Goal: Information Seeking & Learning: Learn about a topic

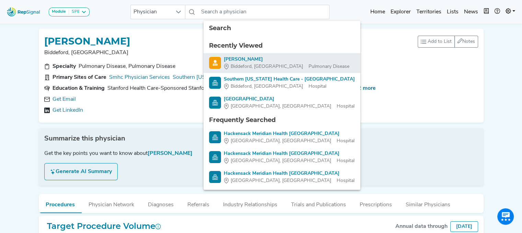
click at [240, 59] on div "[PERSON_NAME]" at bounding box center [287, 59] width 126 height 7
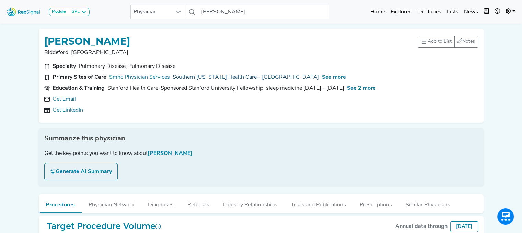
click at [194, 76] on link "Southern [US_STATE] Health Care - [GEOGRAPHIC_DATA]" at bounding box center [246, 77] width 147 height 8
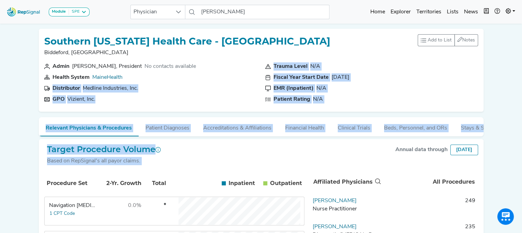
drag, startPoint x: 194, startPoint y: 76, endPoint x: 386, endPoint y: 141, distance: 203.0
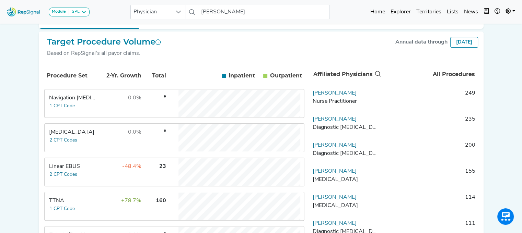
scroll to position [132, 0]
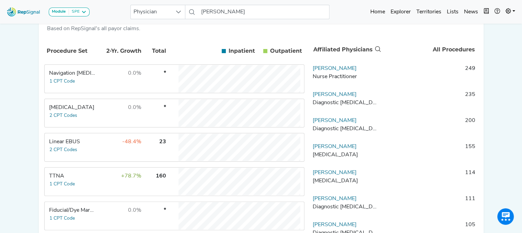
click at [115, 153] on td "-48.4%" at bounding box center [119, 147] width 45 height 27
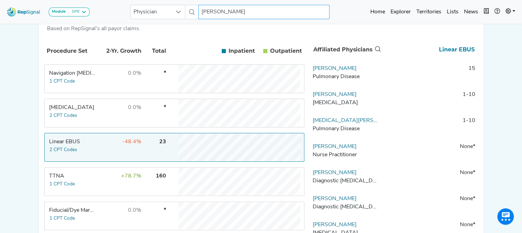
click at [236, 12] on input "[PERSON_NAME]" at bounding box center [263, 12] width 131 height 14
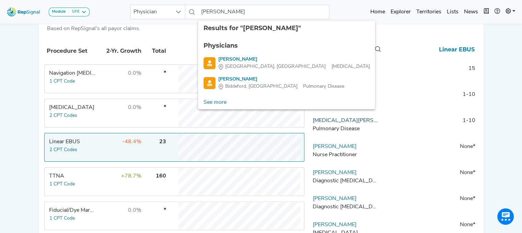
click at [335, 124] on link "[MEDICAL_DATA][PERSON_NAME]" at bounding box center [357, 120] width 89 height 5
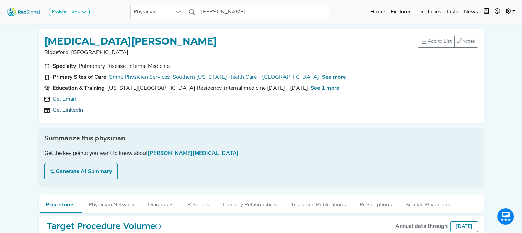
click at [65, 110] on link "Get LinkedIn" at bounding box center [68, 110] width 31 height 8
click at [322, 77] on span "See more" at bounding box center [334, 77] width 24 height 5
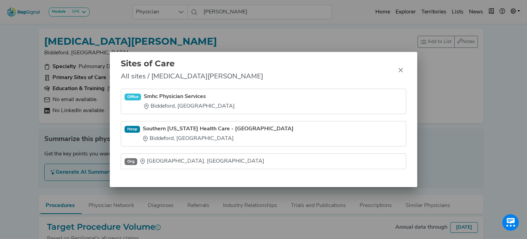
click at [76, 108] on div "Sites of Care All sites / Yasmin Mahal Office Smhc Physician Services Biddeford…" at bounding box center [263, 119] width 527 height 239
click at [1, 97] on div "Sites of Care All sites / Yasmin Mahal Office Smhc Physician Services Biddeford…" at bounding box center [263, 119] width 527 height 239
click at [402, 68] on icon "Close" at bounding box center [400, 69] width 5 height 5
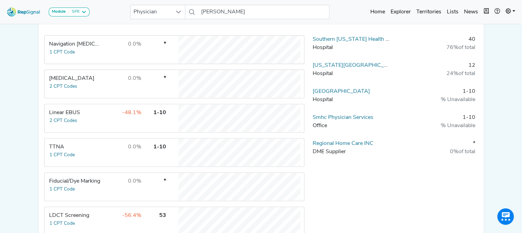
scroll to position [244, 0]
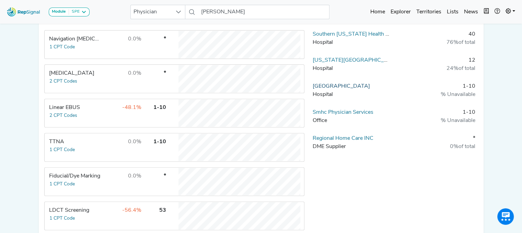
click at [324, 85] on link "[GEOGRAPHIC_DATA]" at bounding box center [341, 86] width 57 height 5
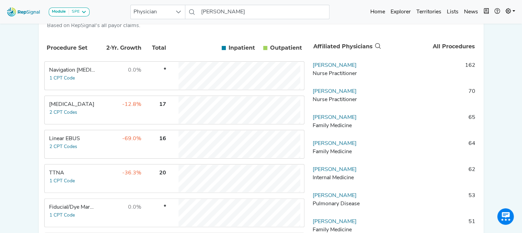
scroll to position [143, 0]
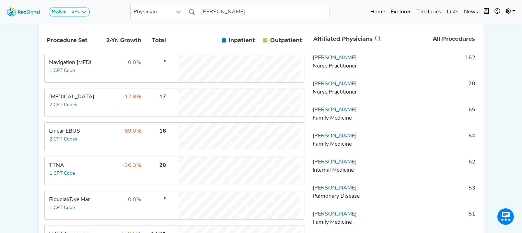
click at [107, 135] on td "-69.0%" at bounding box center [119, 136] width 45 height 27
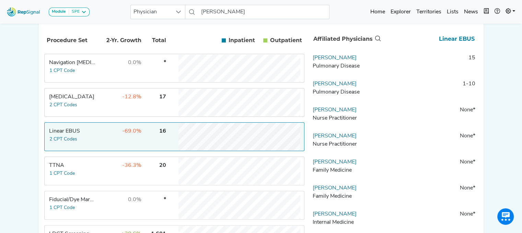
click at [101, 114] on td "-12.8%" at bounding box center [119, 102] width 45 height 27
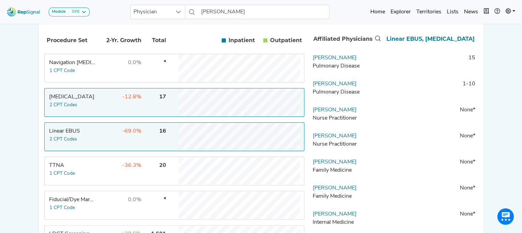
scroll to position [0, 0]
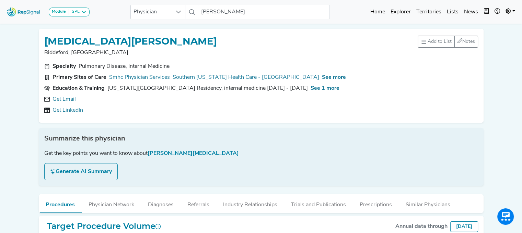
scroll to position [164, 0]
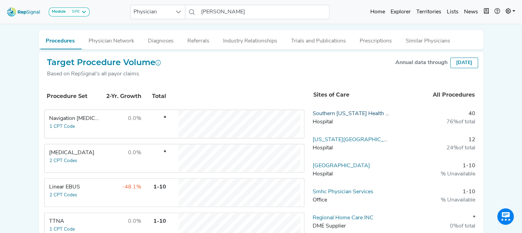
click at [324, 115] on link "Southern [US_STATE] Health Care - [GEOGRAPHIC_DATA]" at bounding box center [386, 113] width 147 height 5
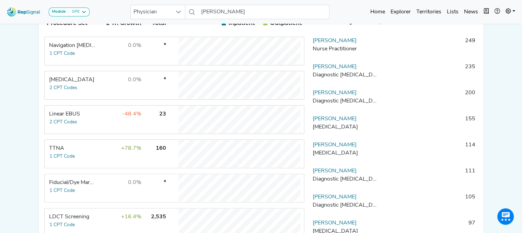
scroll to position [169, 0]
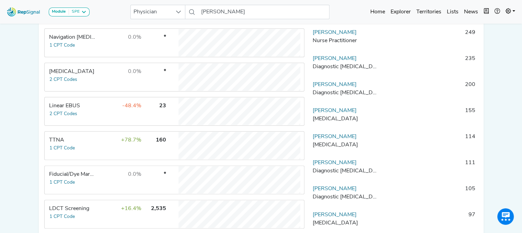
click at [112, 117] on td "-48.4%" at bounding box center [119, 111] width 45 height 27
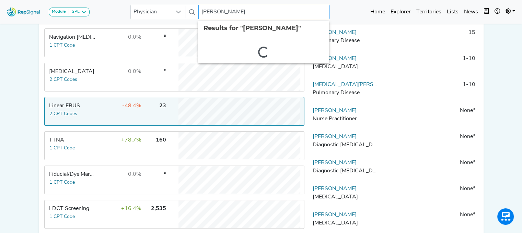
drag, startPoint x: 203, startPoint y: 11, endPoint x: 288, endPoint y: 13, distance: 85.1
click at [288, 13] on input "[PERSON_NAME]" at bounding box center [263, 12] width 131 height 14
type input "T"
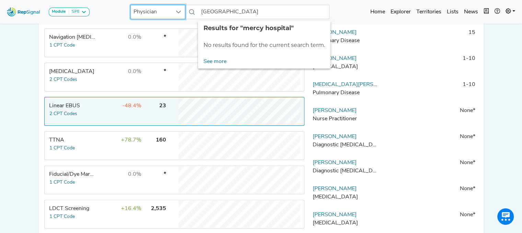
click at [157, 13] on span "Physician" at bounding box center [151, 12] width 41 height 14
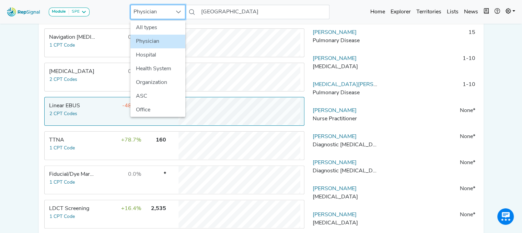
scroll to position [169, 5]
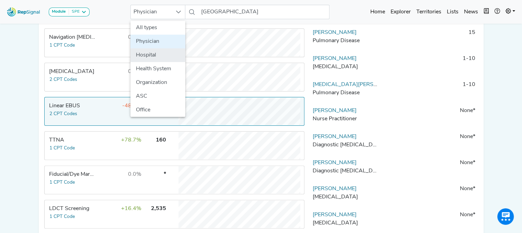
click at [149, 51] on li "Hospital" at bounding box center [157, 55] width 55 height 14
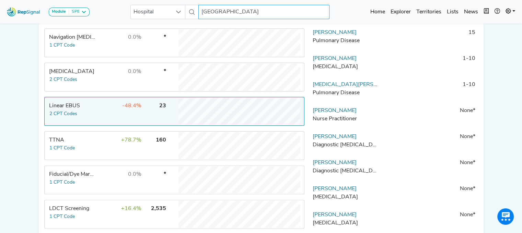
click at [248, 12] on input "mercy hospital" at bounding box center [263, 12] width 131 height 14
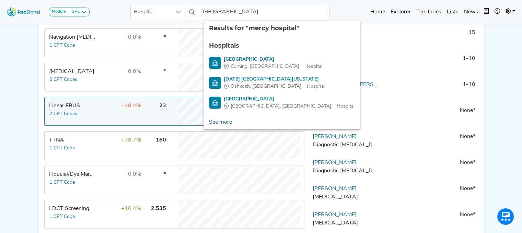
click at [216, 120] on link "See more" at bounding box center [221, 123] width 34 height 14
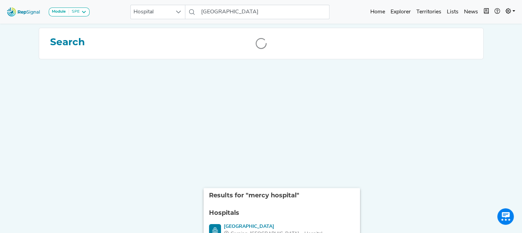
scroll to position [0, 5]
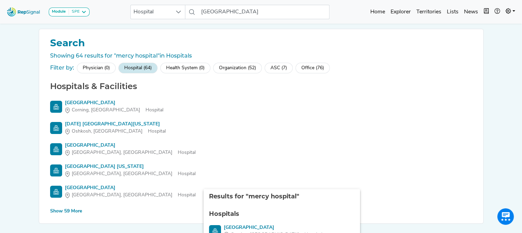
click at [60, 212] on div "Show 59 More" at bounding box center [66, 211] width 32 height 7
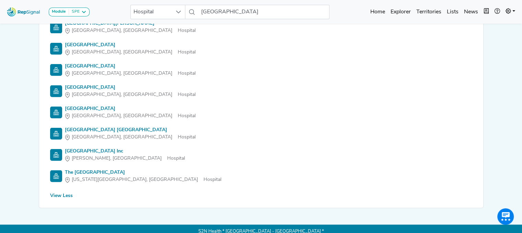
scroll to position [1276, 5]
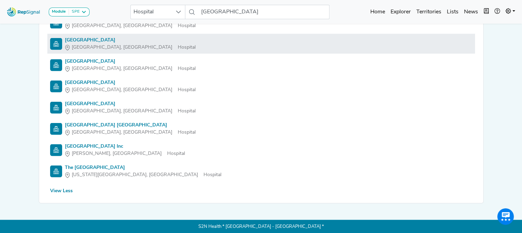
click at [78, 43] on div "[GEOGRAPHIC_DATA]" at bounding box center [130, 39] width 131 height 7
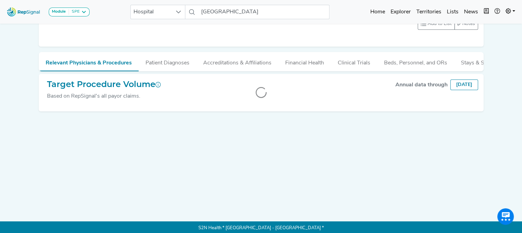
scroll to position [0, 5]
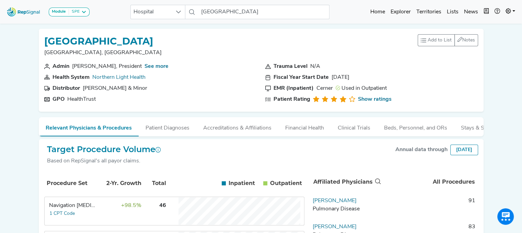
click at [91, 210] on td "Navigation [MEDICAL_DATA] 1 CPT Code" at bounding box center [70, 211] width 51 height 27
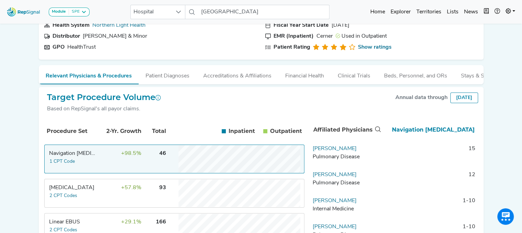
scroll to position [53, 5]
click at [335, 151] on link "[PERSON_NAME]" at bounding box center [335, 148] width 44 height 5
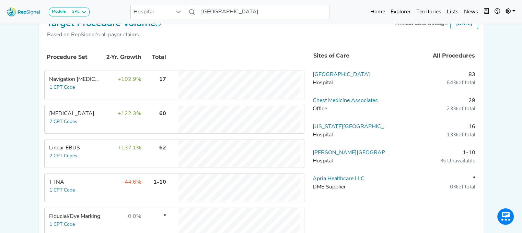
scroll to position [205, 5]
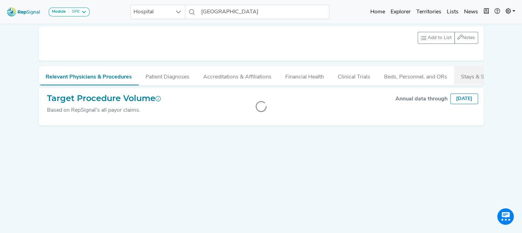
scroll to position [0, 5]
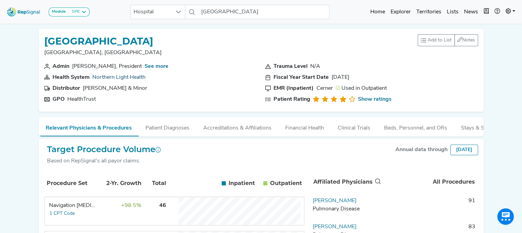
click at [130, 75] on link "Northern Light Health" at bounding box center [118, 77] width 53 height 5
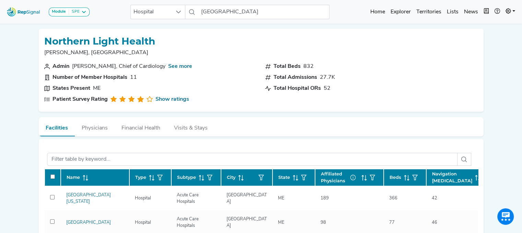
scroll to position [100, 5]
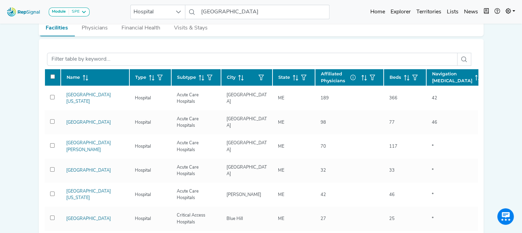
drag, startPoint x: 518, startPoint y: 126, endPoint x: 510, endPoint y: 39, distance: 87.5
click at [510, 39] on div "Module SPE Bronchoscopy Disposable Bronchoscope SBRT SPE TTNA Thoracic Surgery …" at bounding box center [261, 212] width 522 height 624
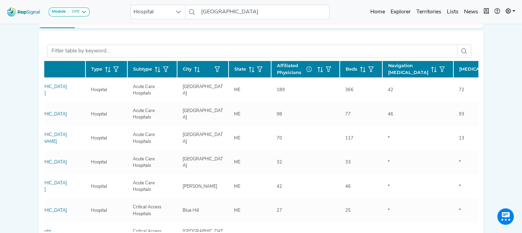
scroll to position [0, 45]
drag, startPoint x: 61, startPoint y: 134, endPoint x: 130, endPoint y: 152, distance: 71.3
click at [61, 134] on link "[GEOGRAPHIC_DATA][PERSON_NAME]" at bounding box center [44, 138] width 45 height 11
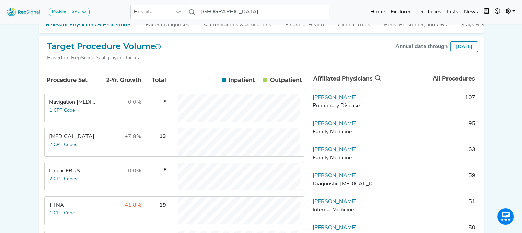
scroll to position [105, 5]
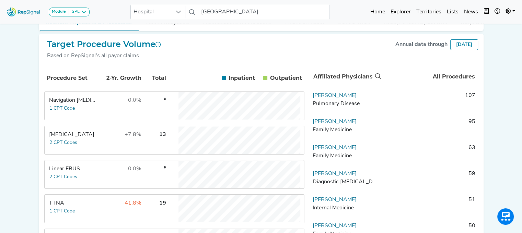
click at [97, 138] on td "+7.8%" at bounding box center [119, 140] width 45 height 27
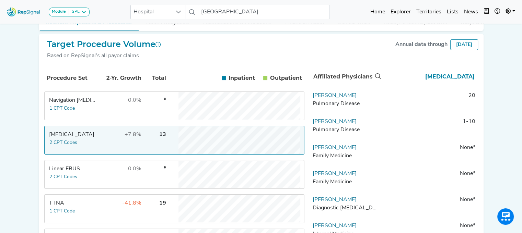
click at [86, 173] on div "Linear EBUS" at bounding box center [72, 169] width 47 height 8
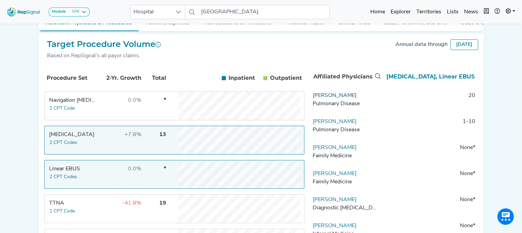
click at [339, 99] on link "Alhassan Badahman" at bounding box center [335, 95] width 44 height 5
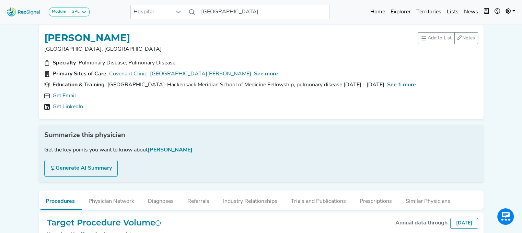
scroll to position [1, 5]
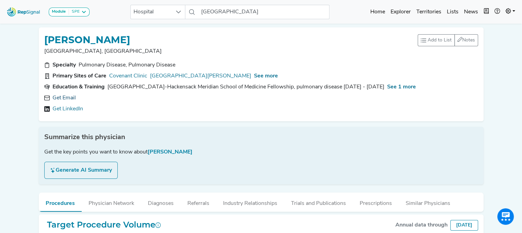
click at [60, 99] on link "Get Email" at bounding box center [64, 98] width 23 height 8
click at [254, 74] on span "See more" at bounding box center [266, 75] width 24 height 5
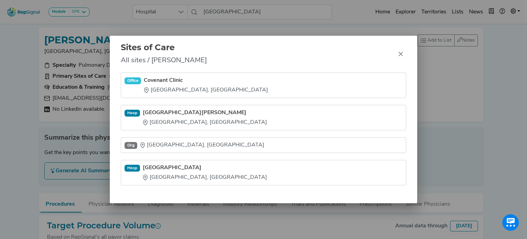
click at [27, 197] on div "Sites of Care All sites / Alhassan Badahman Office Covenant Clinic Waterloo, IA…" at bounding box center [263, 119] width 527 height 239
click at [401, 53] on icon "Close" at bounding box center [400, 53] width 5 height 5
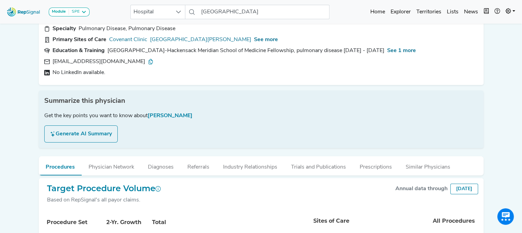
scroll to position [0, 0]
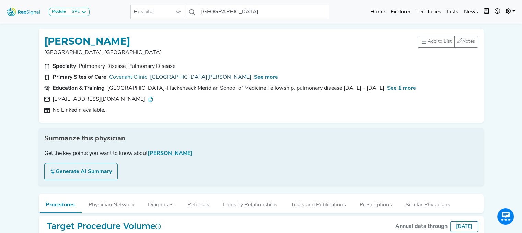
click at [193, 76] on link "[GEOGRAPHIC_DATA][PERSON_NAME]" at bounding box center [200, 77] width 101 height 8
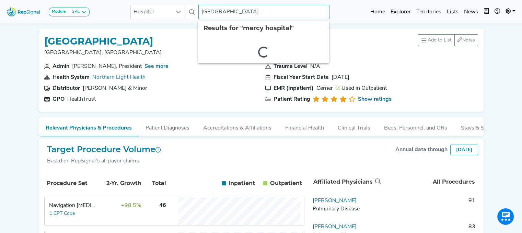
drag, startPoint x: 199, startPoint y: 11, endPoint x: 348, endPoint y: 20, distance: 148.9
click at [348, 20] on div "Module SPE Bronchoscopy Disposable Bronchoscope SBRT SPE TTNA Thoracic Surgery …" at bounding box center [261, 12] width 522 height 18
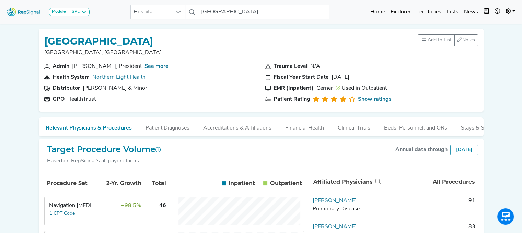
click at [348, 20] on div "Module SPE Bronchoscopy Disposable Bronchoscope SBRT SPE TTNA Thoracic Surgery …" at bounding box center [261, 12] width 522 height 18
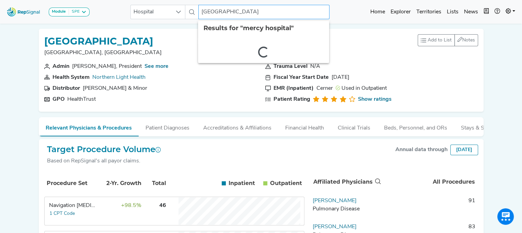
drag, startPoint x: 250, startPoint y: 9, endPoint x: 192, endPoint y: 12, distance: 57.4
click at [192, 12] on div "Hospital mercy hospital 2 results are available" at bounding box center [229, 12] width 199 height 14
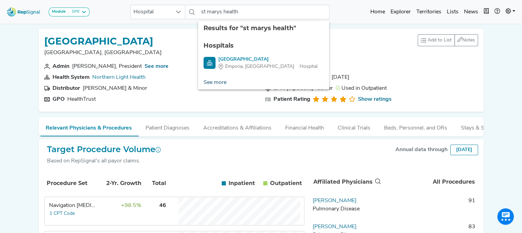
click at [210, 82] on link "See more" at bounding box center [215, 83] width 34 height 14
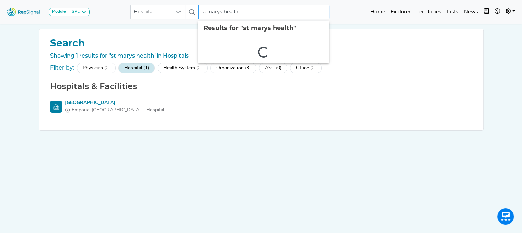
drag, startPoint x: 224, startPoint y: 11, endPoint x: 272, endPoint y: 8, distance: 48.1
click at [272, 8] on input "st marys health" at bounding box center [263, 12] width 131 height 14
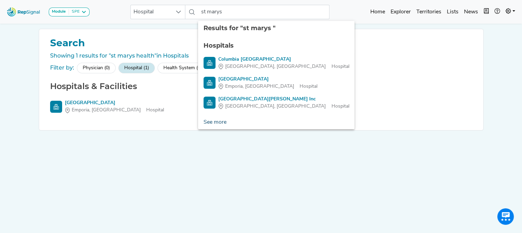
click at [212, 126] on link "See more" at bounding box center [215, 123] width 34 height 14
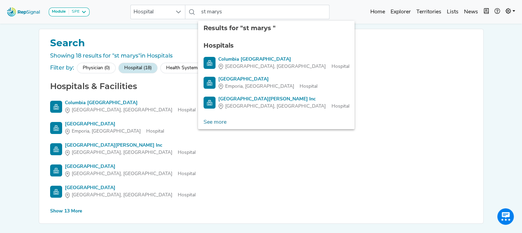
click at [75, 211] on div "Show 13 More" at bounding box center [66, 211] width 32 height 7
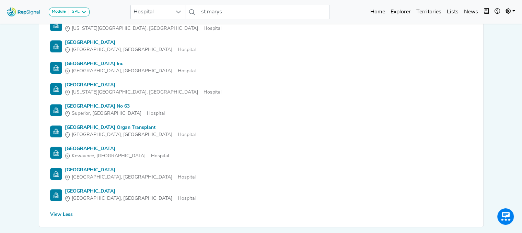
scroll to position [275, 0]
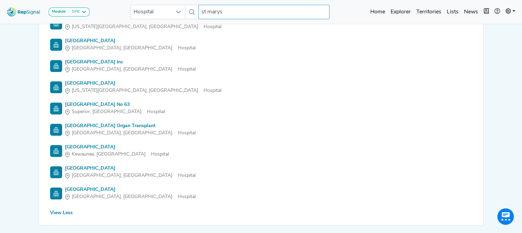
click at [235, 12] on input "st marys" at bounding box center [263, 12] width 131 height 14
type input "st mary"
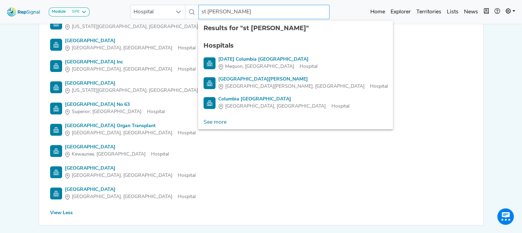
click at [230, 15] on input "st mary" at bounding box center [263, 12] width 131 height 14
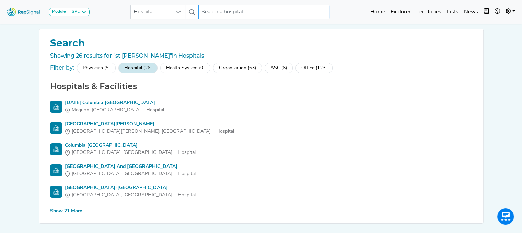
click at [227, 14] on input "text" at bounding box center [263, 12] width 131 height 14
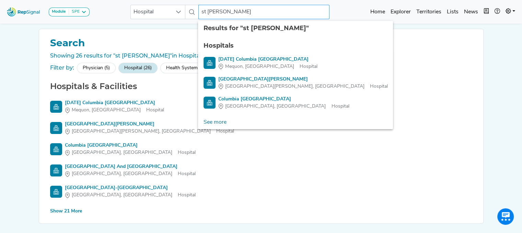
click at [228, 11] on input "st mary" at bounding box center [263, 12] width 131 height 14
click at [213, 122] on link "See more" at bounding box center [215, 123] width 34 height 14
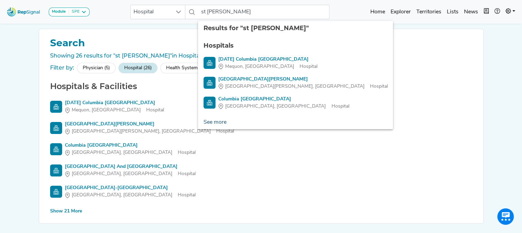
click at [213, 120] on link "See more" at bounding box center [215, 123] width 34 height 14
click at [76, 208] on div "Show 21 More" at bounding box center [66, 211] width 32 height 7
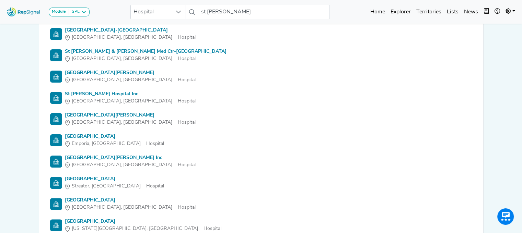
scroll to position [51, 0]
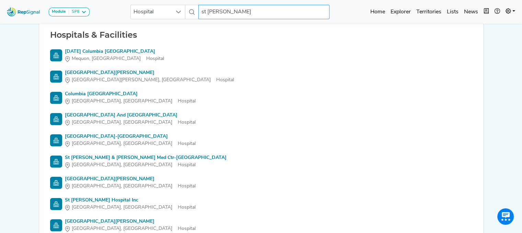
click at [205, 11] on input "st mary" at bounding box center [263, 12] width 131 height 14
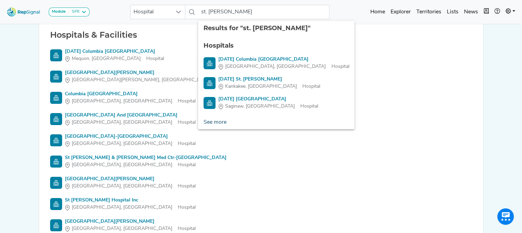
click at [218, 122] on link "See more" at bounding box center [215, 123] width 34 height 14
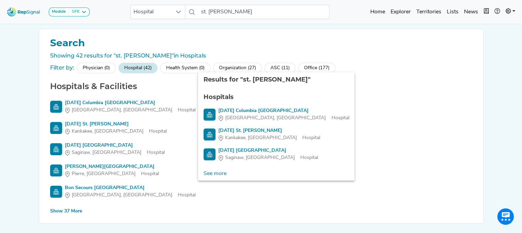
click at [70, 212] on div "Show 37 More" at bounding box center [66, 211] width 32 height 7
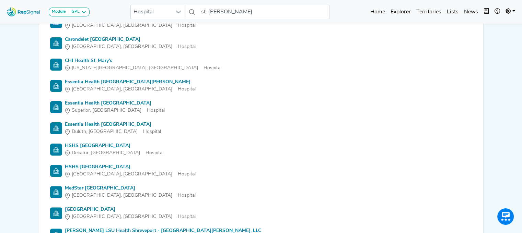
scroll to position [5, 0]
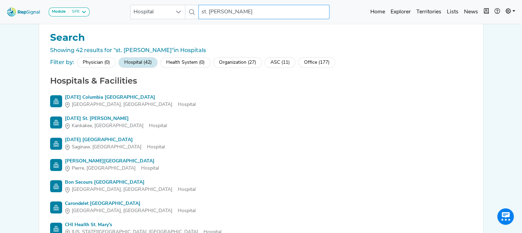
click at [206, 11] on input "st. mary" at bounding box center [263, 12] width 131 height 14
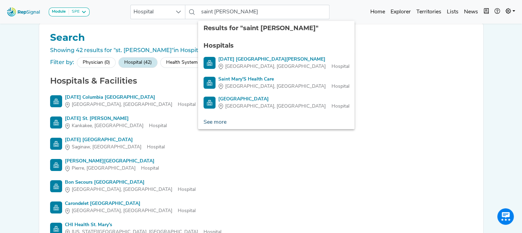
click at [214, 125] on link "See more" at bounding box center [215, 123] width 34 height 14
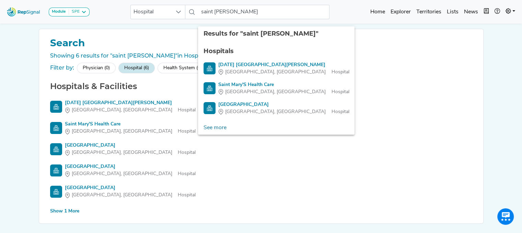
click at [67, 211] on div "Show 1 More" at bounding box center [64, 211] width 29 height 7
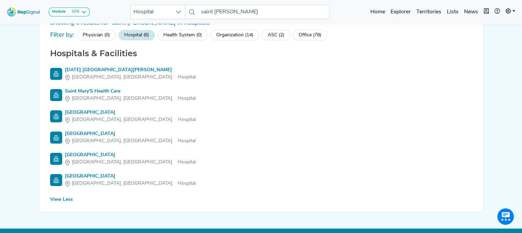
scroll to position [39, 0]
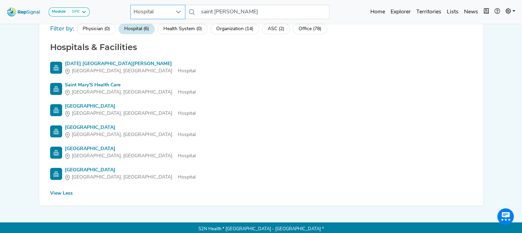
click at [139, 12] on span "Hospital" at bounding box center [151, 12] width 41 height 14
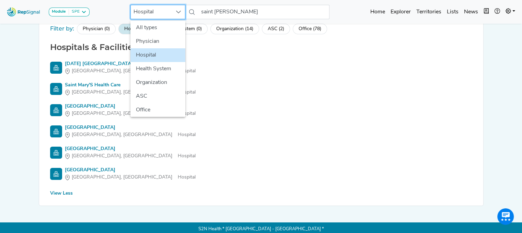
scroll to position [39, 5]
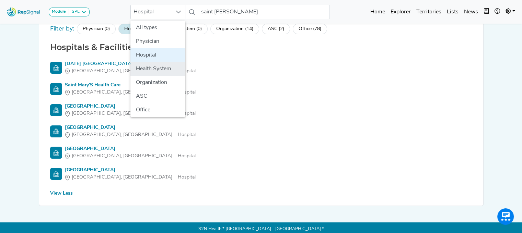
click at [149, 66] on li "Health System" at bounding box center [157, 69] width 55 height 14
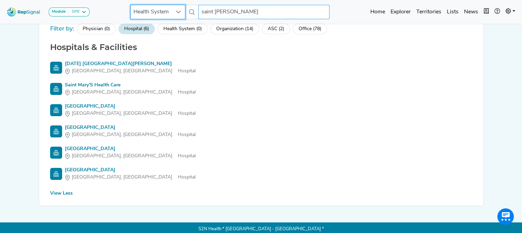
click at [233, 11] on input "saint mary" at bounding box center [263, 12] width 131 height 14
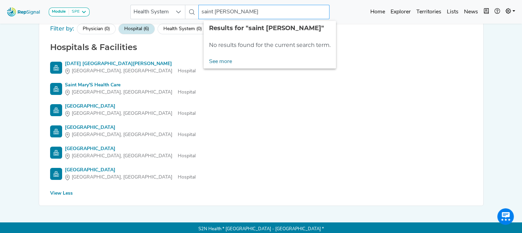
drag, startPoint x: 229, startPoint y: 13, endPoint x: 178, endPoint y: 1, distance: 52.9
click at [178, 1] on nav "Module SPE Bronchoscopy Disposable Bronchoscope SBRT SPE TTNA Thoracic Surgery …" at bounding box center [261, 12] width 522 height 24
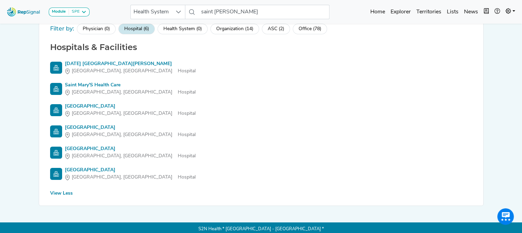
click at [178, 1] on nav "Module SPE Bronchoscopy Disposable Bronchoscope SBRT SPE TTNA Thoracic Surgery …" at bounding box center [261, 12] width 522 height 24
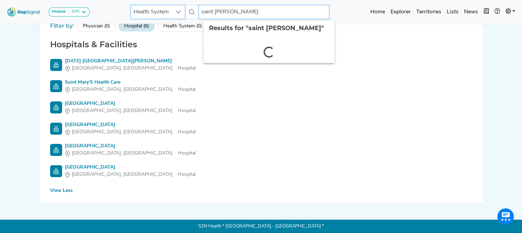
drag, startPoint x: 236, startPoint y: 11, endPoint x: 178, endPoint y: 7, distance: 58.1
click at [178, 7] on div "Health System saint mary 2 results are available" at bounding box center [229, 12] width 199 height 14
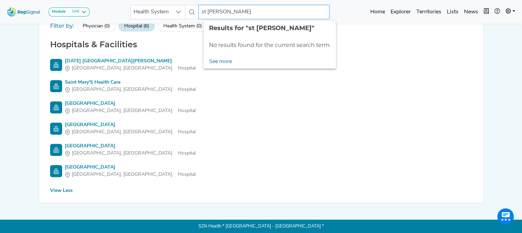
drag, startPoint x: 178, startPoint y: 7, endPoint x: 207, endPoint y: 12, distance: 29.0
click at [207, 12] on div "Health System st mary No results found" at bounding box center [229, 12] width 199 height 14
click at [207, 12] on input "st mary" at bounding box center [263, 12] width 131 height 14
drag, startPoint x: 225, startPoint y: 12, endPoint x: 167, endPoint y: 17, distance: 57.5
click at [167, 17] on div "Health System st. mary No results found" at bounding box center [229, 12] width 199 height 14
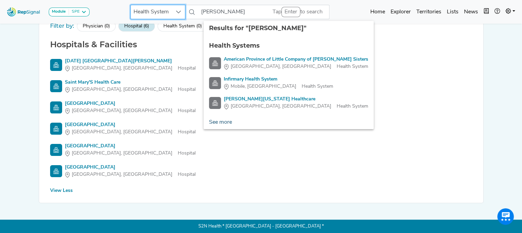
drag, startPoint x: 167, startPoint y: 17, endPoint x: 210, endPoint y: 122, distance: 113.2
click at [210, 122] on body "Module SPE Bronchoscopy Disposable Bronchoscope SBRT SPE TTNA Thoracic Surgery …" at bounding box center [261, 96] width 522 height 276
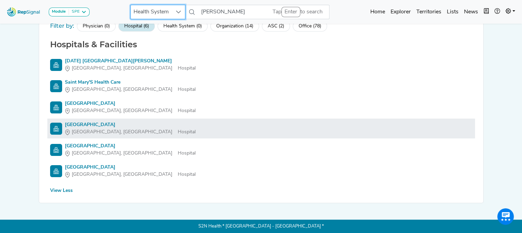
click at [210, 122] on link "Saint Mary's Regional Medical Center Russellville, AR Hospital" at bounding box center [261, 128] width 422 height 14
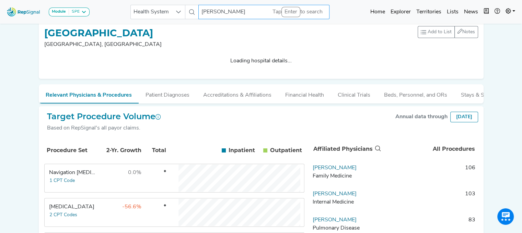
scroll to position [0, 5]
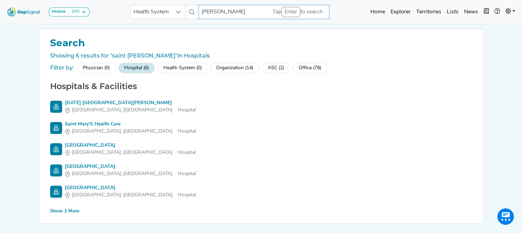
click at [220, 12] on input "mary" at bounding box center [263, 12] width 131 height 14
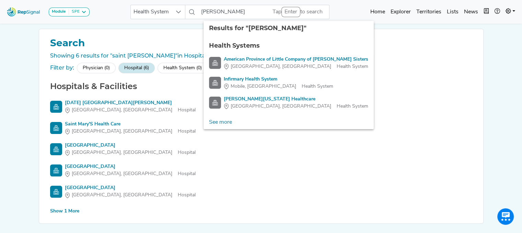
click at [57, 210] on div "Show 1 More" at bounding box center [64, 211] width 29 height 7
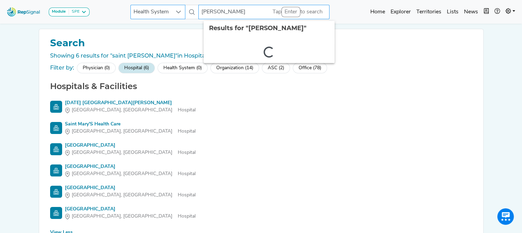
drag, startPoint x: 229, startPoint y: 12, endPoint x: 184, endPoint y: 14, distance: 45.3
click at [184, 14] on div "Health System mary 2 results are available" at bounding box center [229, 12] width 199 height 14
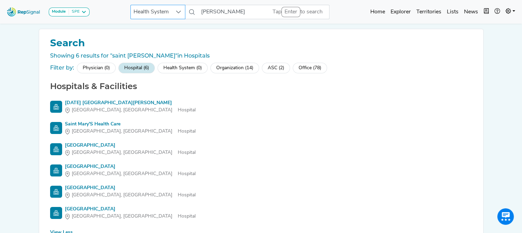
click at [184, 14] on div at bounding box center [178, 12] width 13 height 14
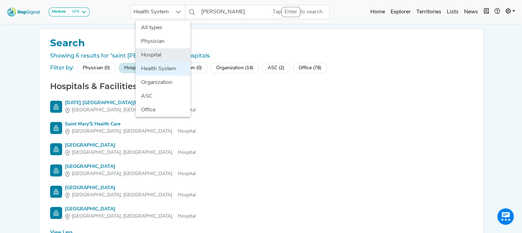
click at [155, 57] on li "Hospital" at bounding box center [163, 55] width 55 height 14
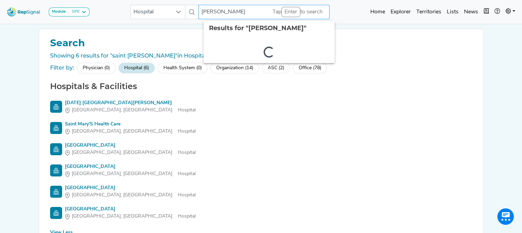
drag, startPoint x: 238, startPoint y: 9, endPoint x: 190, endPoint y: 3, distance: 47.7
click at [190, 3] on div "Module SPE Bronchoscopy Disposable Bronchoscope SBRT SPE TTNA Thoracic Surgery …" at bounding box center [261, 12] width 522 height 18
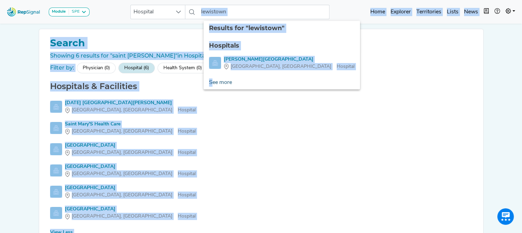
drag, startPoint x: 190, startPoint y: 3, endPoint x: 207, endPoint y: 82, distance: 80.8
click at [207, 82] on body "Module SPE Bronchoscopy Disposable Bronchoscope SBRT SPE TTNA Thoracic Surgery …" at bounding box center [261, 138] width 522 height 276
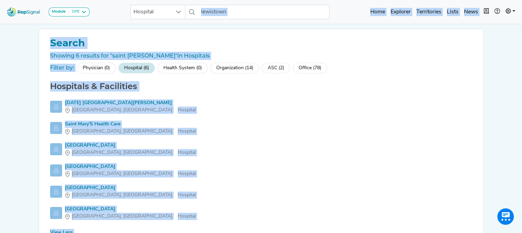
click at [207, 82] on h2 "Hospitals & Facilities" at bounding box center [261, 87] width 428 height 10
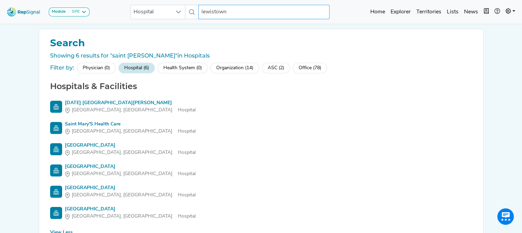
click at [238, 12] on input "lewistown" at bounding box center [263, 12] width 131 height 14
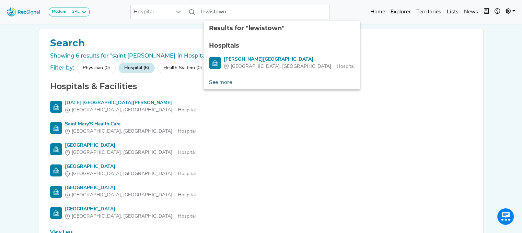
click at [218, 81] on link "See more" at bounding box center [221, 83] width 34 height 14
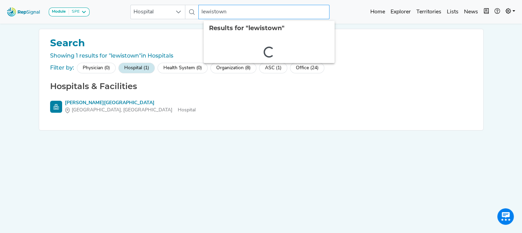
drag, startPoint x: 244, startPoint y: 13, endPoint x: 186, endPoint y: 11, distance: 58.1
click at [186, 11] on div "Hospital lewistown 2 results are available" at bounding box center [229, 12] width 199 height 14
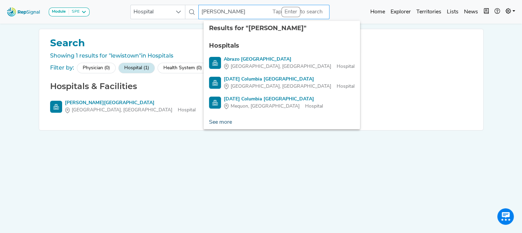
type input "mary"
click at [215, 121] on link "See more" at bounding box center [221, 123] width 34 height 14
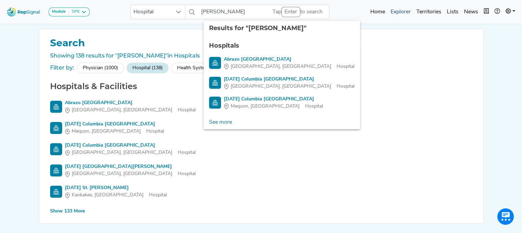
click at [403, 11] on link "Explorer" at bounding box center [401, 12] width 26 height 14
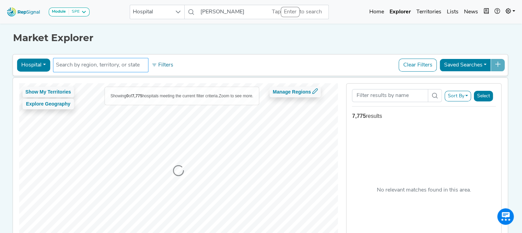
click at [113, 66] on input "text" at bounding box center [100, 65] width 89 height 8
click at [113, 66] on input "[US_STATE]" at bounding box center [100, 65] width 89 height 8
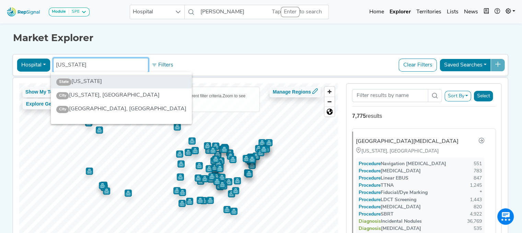
type input "[US_STATE]"
click at [80, 81] on li "State Maine" at bounding box center [121, 82] width 141 height 14
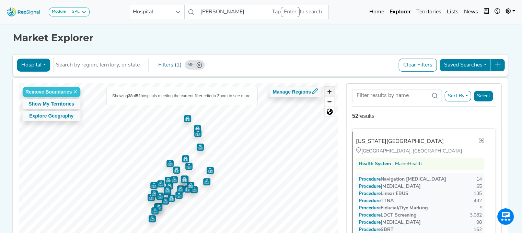
click at [325, 92] on span "Zoom in" at bounding box center [330, 92] width 10 height 10
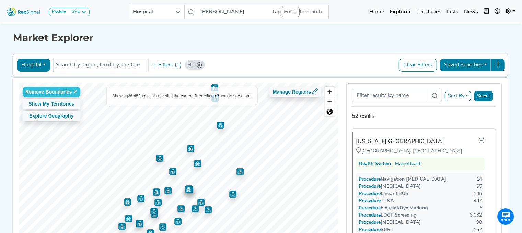
click at [236, 174] on img "Map marker" at bounding box center [239, 172] width 7 height 7
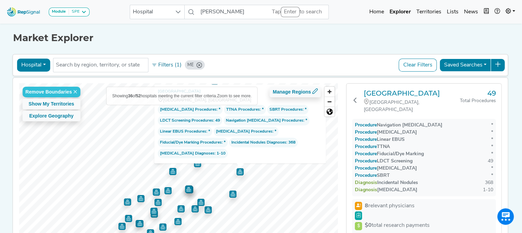
click at [236, 174] on img "Map marker" at bounding box center [239, 171] width 7 height 7
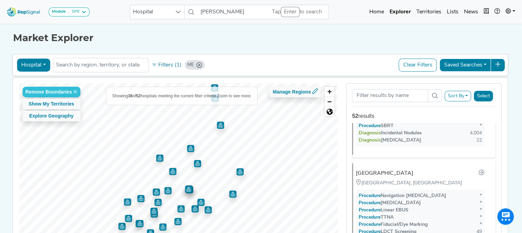
scroll to position [3848, 0]
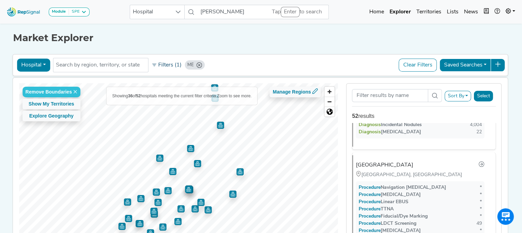
click at [161, 62] on button "Filters (1)" at bounding box center [167, 65] width 34 height 12
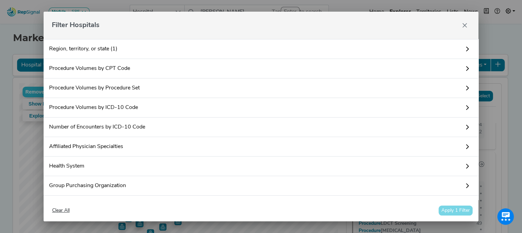
click at [103, 105] on link "Procedure Volumes by ICD-10 Code" at bounding box center [261, 108] width 435 height 20
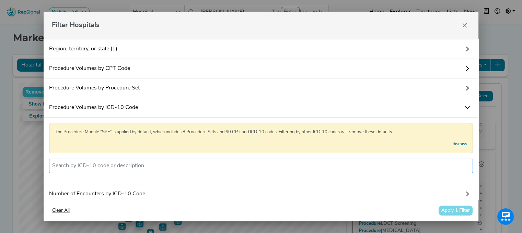
click at [104, 164] on input "text" at bounding box center [261, 166] width 418 height 8
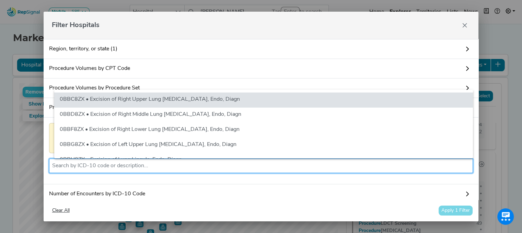
click at [115, 74] on link "Procedure Volumes by CPT Code" at bounding box center [261, 69] width 435 height 20
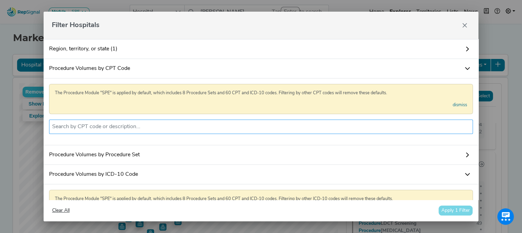
click at [93, 125] on input "text" at bounding box center [261, 127] width 418 height 8
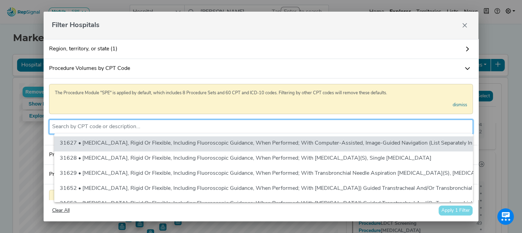
click at [194, 29] on div "Filter Hospitals" at bounding box center [261, 25] width 435 height 27
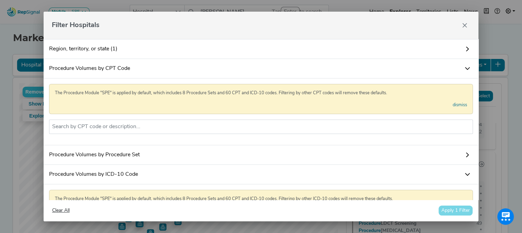
click at [135, 163] on link "Procedure Volumes by Procedure Set" at bounding box center [261, 156] width 435 height 20
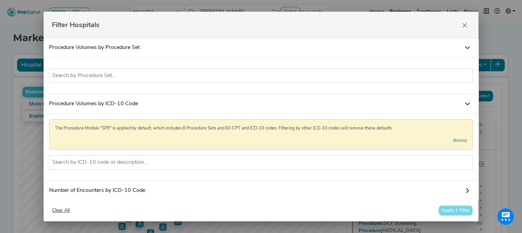
scroll to position [130, 0]
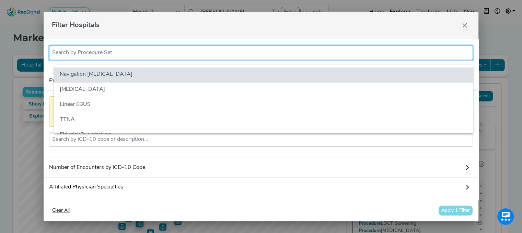
click at [81, 57] on input "text" at bounding box center [261, 53] width 418 height 8
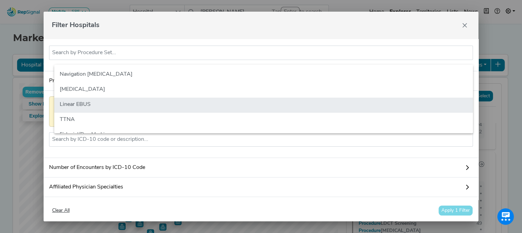
click at [69, 101] on li "Linear EBUS" at bounding box center [263, 105] width 419 height 15
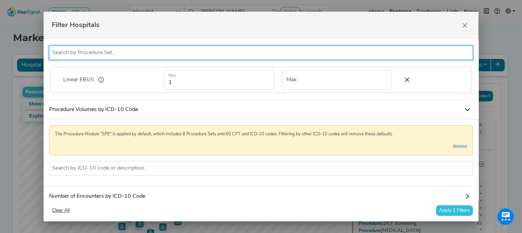
click at [80, 55] on input "text" at bounding box center [261, 53] width 418 height 8
click at [79, 57] on input "text" at bounding box center [261, 53] width 418 height 8
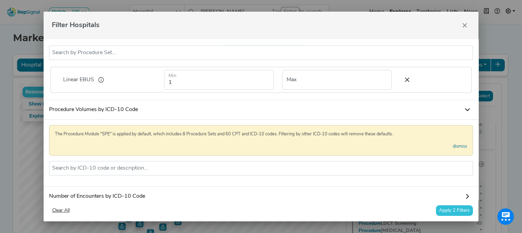
click at [462, 209] on button "Apply 2 Filters" at bounding box center [454, 211] width 37 height 11
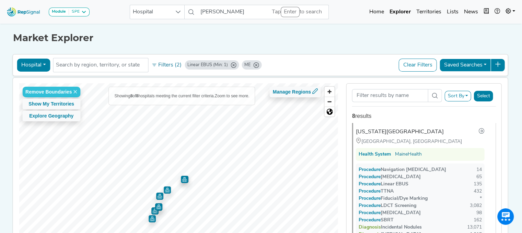
scroll to position [0, 0]
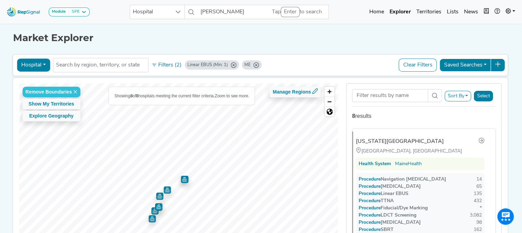
click at [149, 221] on img "Map marker" at bounding box center [152, 219] width 7 height 7
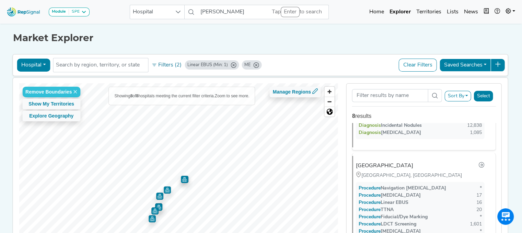
scroll to position [532, 0]
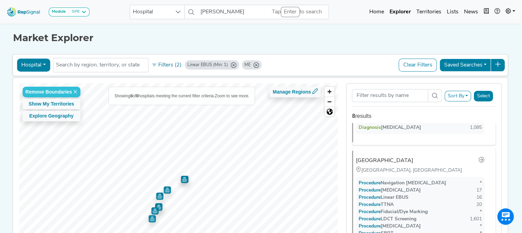
click at [151, 211] on img "Map marker" at bounding box center [154, 211] width 7 height 7
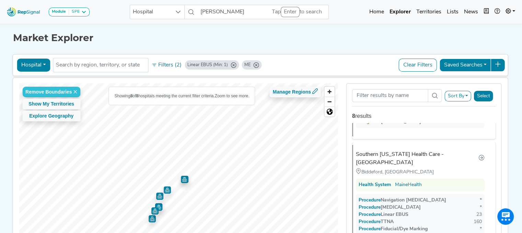
scroll to position [266, 0]
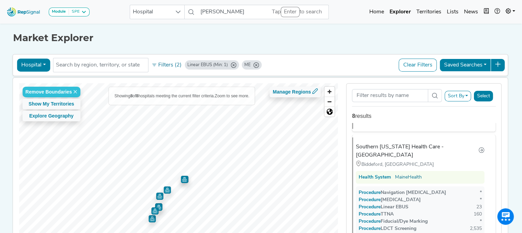
click at [155, 208] on img "Map marker" at bounding box center [158, 207] width 7 height 7
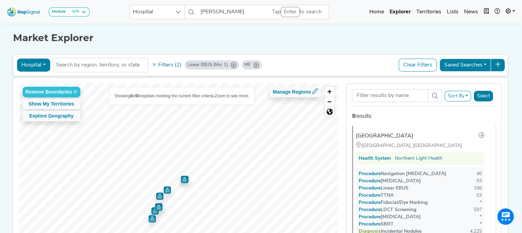
click at [156, 195] on img "Map marker" at bounding box center [159, 196] width 7 height 7
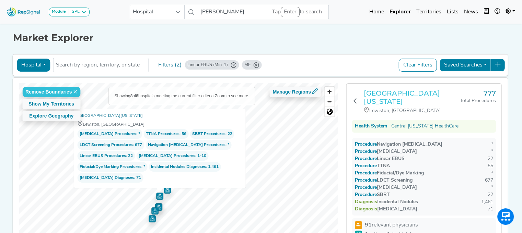
click at [376, 97] on h3 "[GEOGRAPHIC_DATA][US_STATE]" at bounding box center [412, 97] width 96 height 16
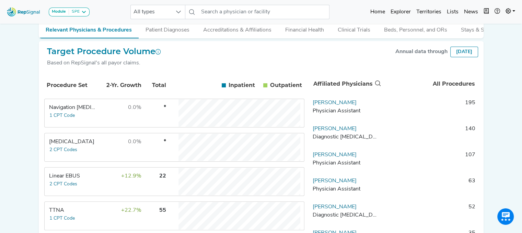
scroll to position [100, 0]
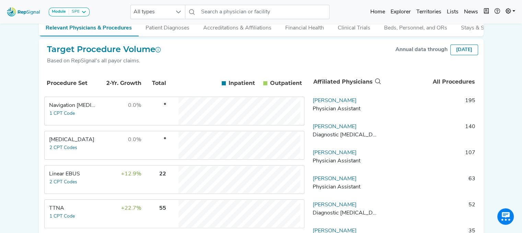
click at [78, 178] on div "Linear EBUS" at bounding box center [72, 174] width 47 height 8
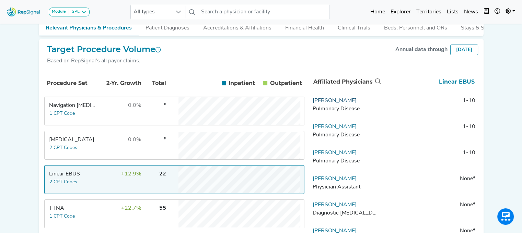
click at [339, 104] on link "[PERSON_NAME]" at bounding box center [335, 100] width 44 height 5
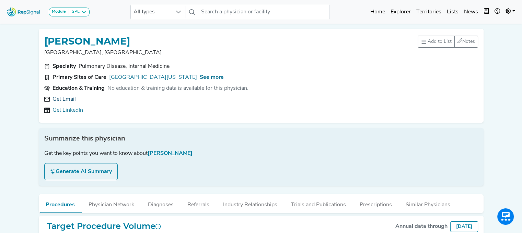
click at [71, 101] on link "Get Email" at bounding box center [64, 99] width 23 height 8
click at [159, 77] on link "[GEOGRAPHIC_DATA][US_STATE]" at bounding box center [153, 77] width 88 height 8
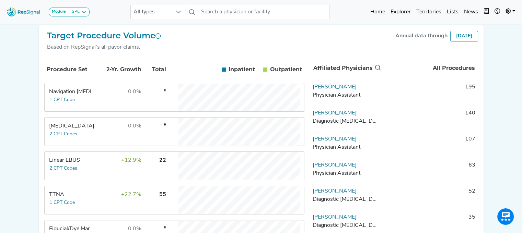
scroll to position [120, 0]
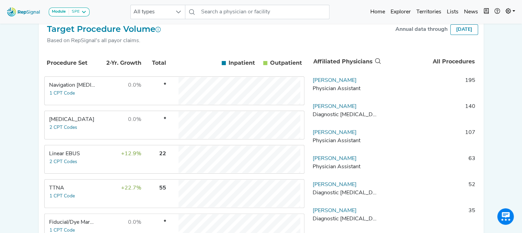
click at [86, 153] on td "Linear EBUS 2 CPT Codes" at bounding box center [70, 159] width 51 height 27
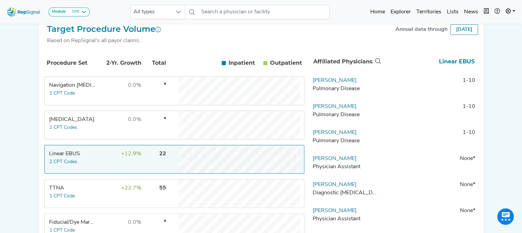
click at [88, 132] on td "[MEDICAL_DATA] 2 CPT Codes" at bounding box center [70, 125] width 51 height 27
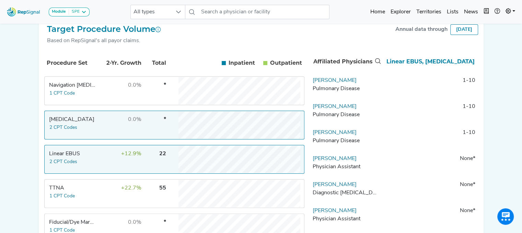
drag, startPoint x: 363, startPoint y: 85, endPoint x: 310, endPoint y: 83, distance: 53.6
click at [310, 83] on td "[PERSON_NAME] Pulmonary Disease" at bounding box center [346, 87] width 72 height 21
copy link "[PERSON_NAME]"
drag, startPoint x: 357, startPoint y: 138, endPoint x: 311, endPoint y: 134, distance: 45.5
click at [311, 134] on td "[PERSON_NAME] Pulmonary Disease" at bounding box center [346, 139] width 72 height 21
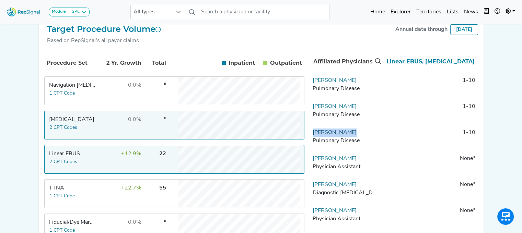
copy link "[PERSON_NAME]"
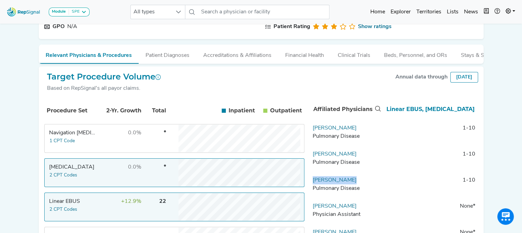
scroll to position [86, 0]
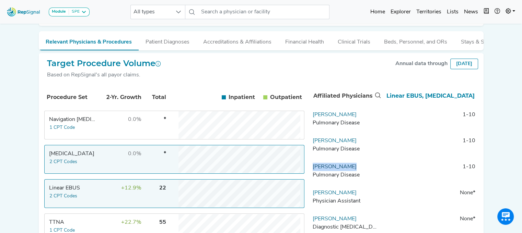
click at [332, 170] on link "[PERSON_NAME]" at bounding box center [335, 166] width 44 height 5
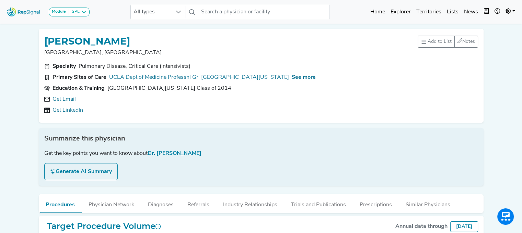
click at [73, 105] on div "Get Email Get LinkedIn" at bounding box center [261, 104] width 434 height 19
click at [69, 99] on link "Get Email" at bounding box center [64, 99] width 23 height 8
click at [299, 113] on div "No LinkedIn available." at bounding box center [261, 110] width 434 height 8
click at [244, 74] on link "[GEOGRAPHIC_DATA][US_STATE]" at bounding box center [245, 77] width 88 height 8
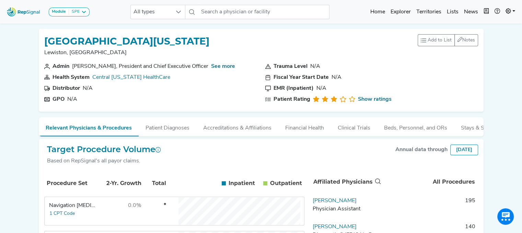
click at [222, 63] on div "See more" at bounding box center [223, 66] width 24 height 8
click at [224, 66] on link "See more" at bounding box center [223, 66] width 24 height 5
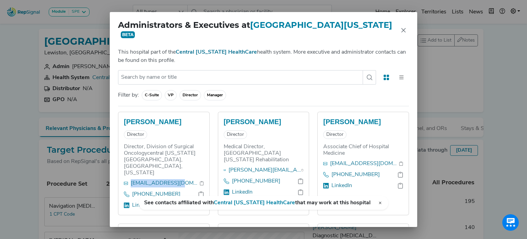
drag, startPoint x: 181, startPoint y: 157, endPoint x: 131, endPoint y: 162, distance: 49.7
click at [131, 179] on div "[EMAIL_ADDRESS][DOMAIN_NAME]" at bounding box center [164, 184] width 80 height 11
copy link "[EMAIL_ADDRESS][DOMAIN_NAME]"
click at [290, 90] on div "Filter by: C-Suite VP Director Manager" at bounding box center [263, 95] width 291 height 10
click at [12, 120] on div "Administrators & Executives at [GEOGRAPHIC_DATA][US_STATE] BETA This hospital p…" at bounding box center [263, 119] width 527 height 239
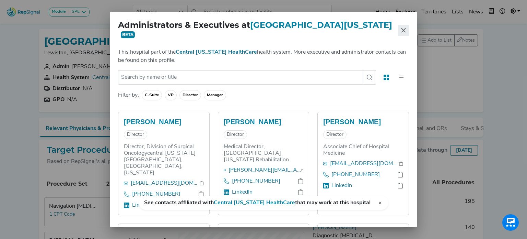
click at [402, 28] on icon "Close" at bounding box center [404, 30] width 4 height 4
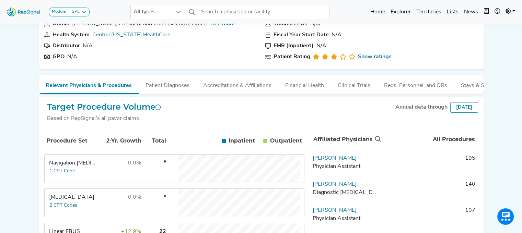
scroll to position [60, 0]
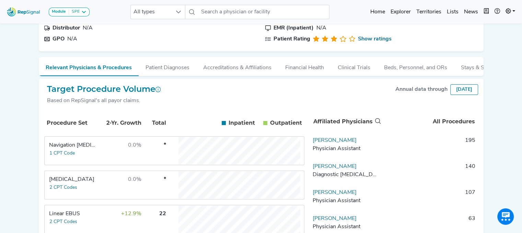
click at [108, 222] on td "+12.9%" at bounding box center [119, 219] width 45 height 27
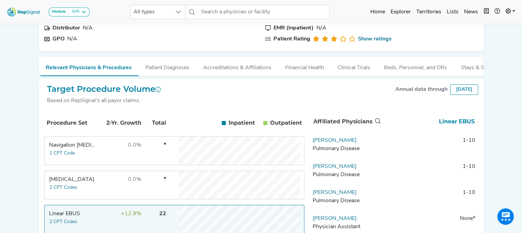
click at [158, 19] on div "Module SPE [MEDICAL_DATA] Disposable Bronchoscope SBRT SPE TTNA [MEDICAL_DATA] …" at bounding box center [261, 12] width 522 height 18
click at [156, 13] on span "All types" at bounding box center [151, 12] width 41 height 14
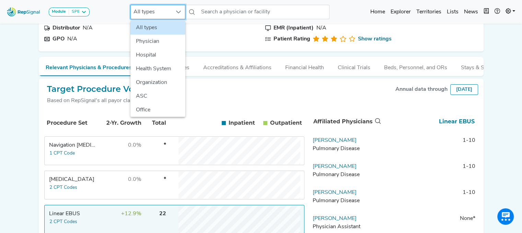
scroll to position [60, 5]
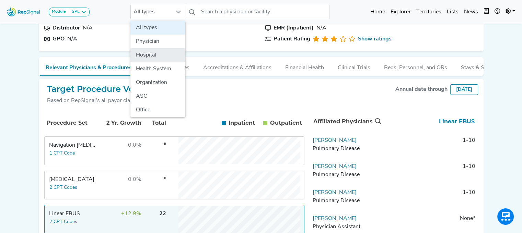
click at [152, 54] on li "Hospital" at bounding box center [157, 55] width 55 height 14
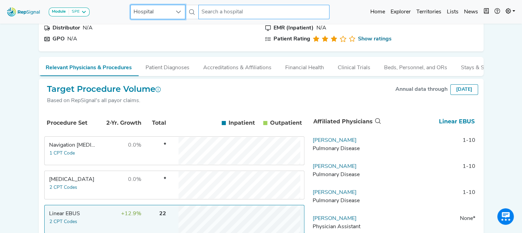
click at [227, 9] on input "text" at bounding box center [263, 12] width 131 height 14
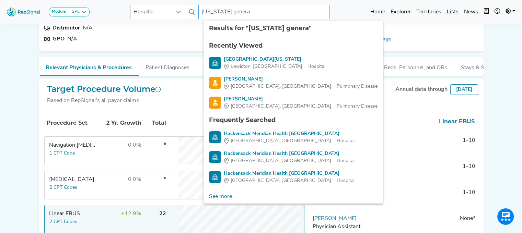
type input "[US_STATE] general"
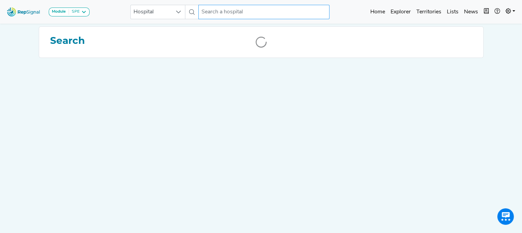
scroll to position [0, 5]
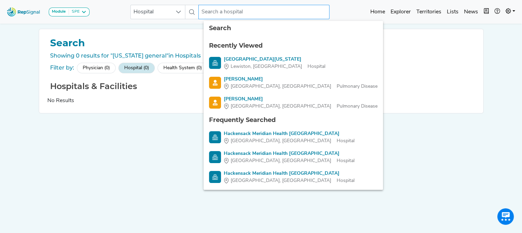
click at [228, 16] on input "text" at bounding box center [263, 12] width 131 height 14
click at [250, 12] on input "text" at bounding box center [263, 12] width 131 height 14
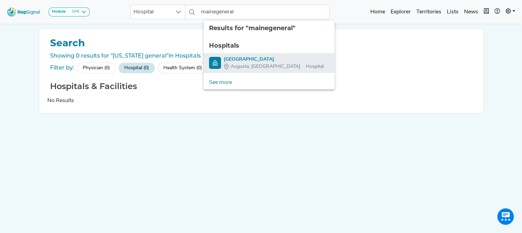
click at [254, 56] on div "[GEOGRAPHIC_DATA]" at bounding box center [274, 59] width 100 height 7
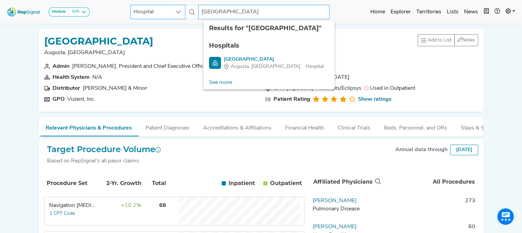
drag, startPoint x: 279, startPoint y: 13, endPoint x: 157, endPoint y: 7, distance: 123.0
click at [157, 7] on div "Hospital [GEOGRAPHIC_DATA] 2 results are available" at bounding box center [229, 12] width 199 height 14
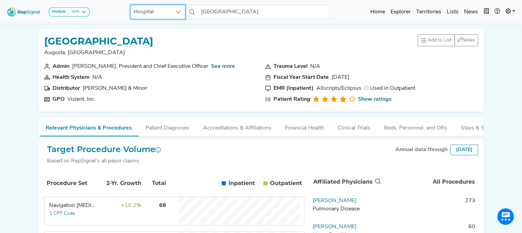
click at [157, 7] on span "Hospital" at bounding box center [151, 12] width 41 height 14
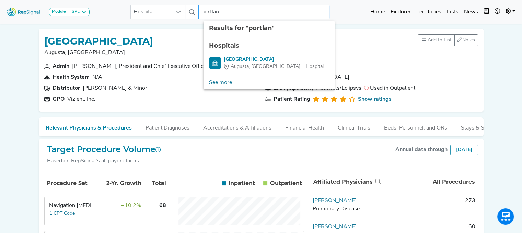
type input "[GEOGRAPHIC_DATA]"
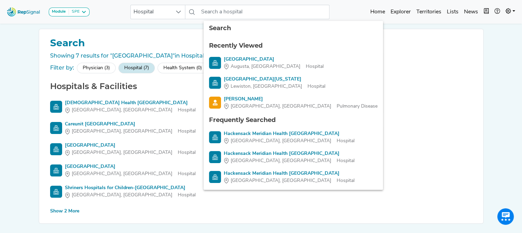
click at [63, 212] on div "Show 2 More" at bounding box center [64, 211] width 29 height 7
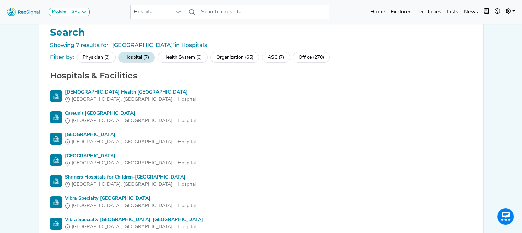
scroll to position [0, 5]
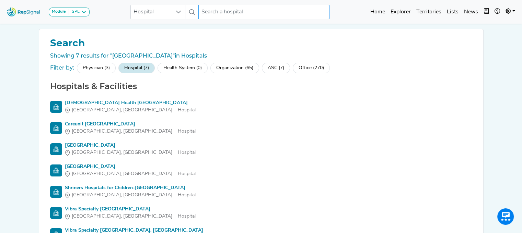
click at [216, 13] on input "text" at bounding box center [263, 12] width 131 height 14
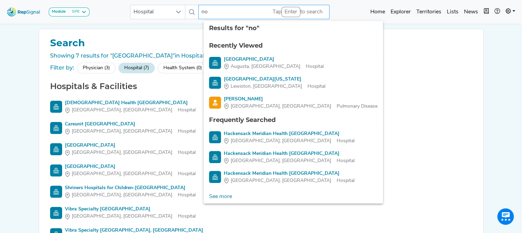
click at [216, 13] on input "no" at bounding box center [263, 12] width 131 height 14
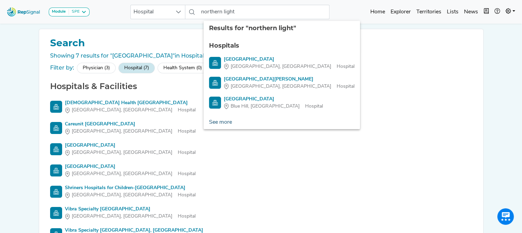
click at [211, 122] on link "See more" at bounding box center [221, 123] width 34 height 14
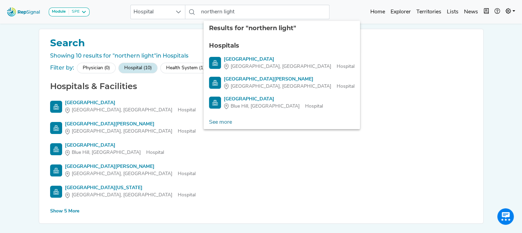
click at [67, 212] on div "Show 5 More" at bounding box center [64, 211] width 29 height 7
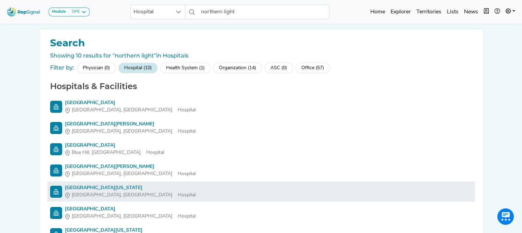
click at [143, 193] on div "[GEOGRAPHIC_DATA], [GEOGRAPHIC_DATA]" at bounding box center [130, 195] width 131 height 7
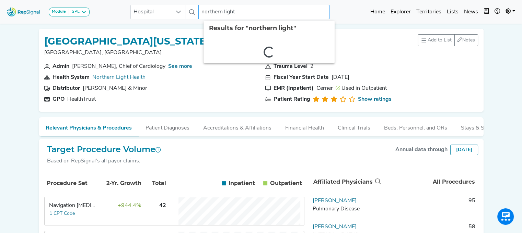
drag, startPoint x: 201, startPoint y: 12, endPoint x: 406, endPoint y: 4, distance: 204.7
click at [406, 4] on div "Module SPE [MEDICAL_DATA] Disposable Bronchoscope SBRT SPE TTNA [MEDICAL_DATA] …" at bounding box center [261, 12] width 522 height 18
type input "mainehealth"
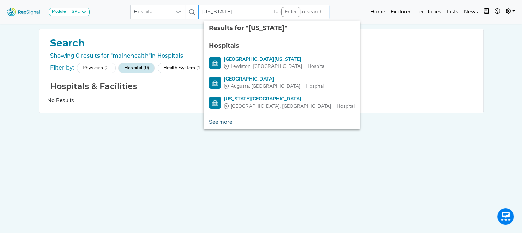
type input "[US_STATE]"
click at [218, 123] on link "See more" at bounding box center [221, 123] width 34 height 14
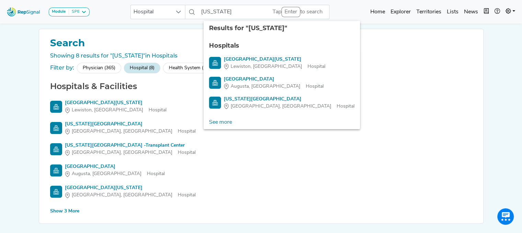
click at [69, 211] on div "Show 3 More" at bounding box center [64, 211] width 29 height 7
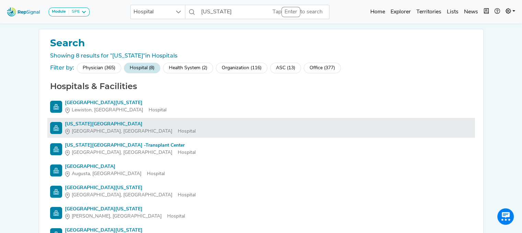
click at [89, 127] on div "[US_STATE][GEOGRAPHIC_DATA]" at bounding box center [130, 124] width 131 height 7
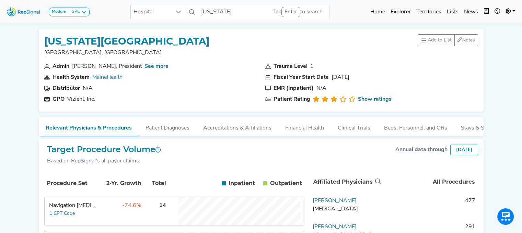
click at [113, 212] on td "-74.6%" at bounding box center [119, 211] width 45 height 27
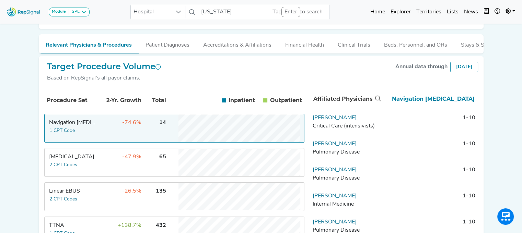
scroll to position [102, 5]
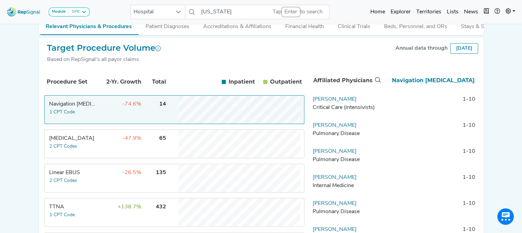
click at [90, 177] on div "Linear EBUS" at bounding box center [72, 173] width 47 height 8
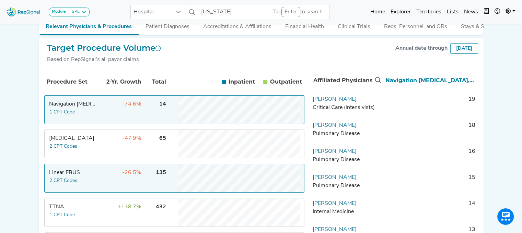
click at [104, 115] on td "-74.6%" at bounding box center [119, 109] width 45 height 27
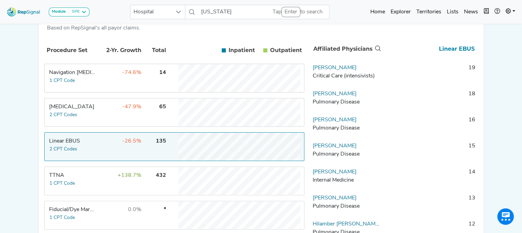
scroll to position [134, 5]
click at [323, 70] on link "[PERSON_NAME]" at bounding box center [335, 67] width 44 height 5
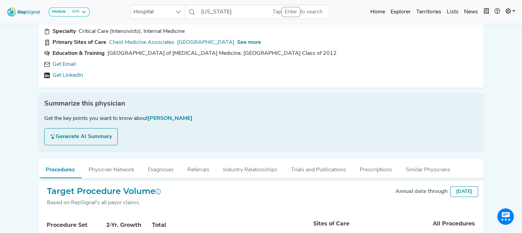
scroll to position [33, 5]
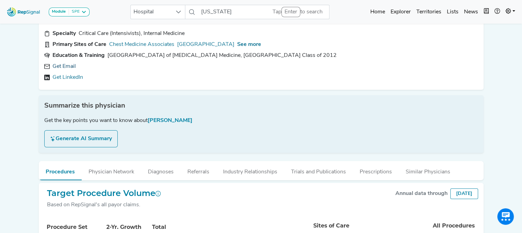
click at [61, 70] on link "Get Email" at bounding box center [64, 66] width 23 height 8
click at [197, 45] on link "[GEOGRAPHIC_DATA]" at bounding box center [205, 44] width 57 height 8
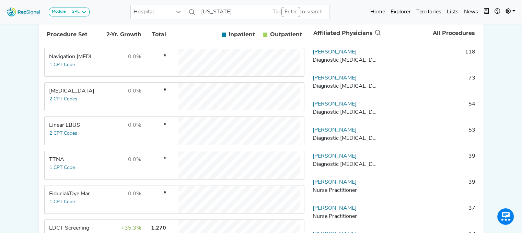
scroll to position [151, 5]
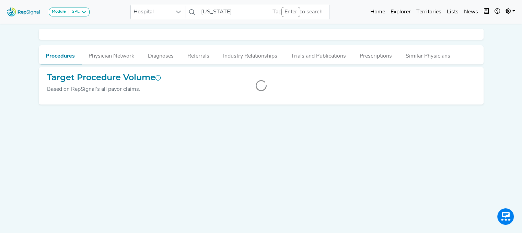
scroll to position [0, 5]
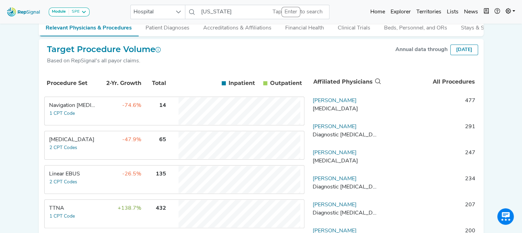
scroll to position [122, 5]
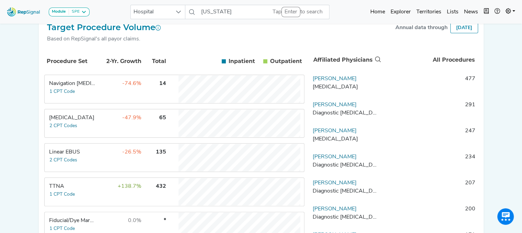
click at [90, 93] on td "Navigation [MEDICAL_DATA] 1 CPT Code" at bounding box center [70, 89] width 51 height 27
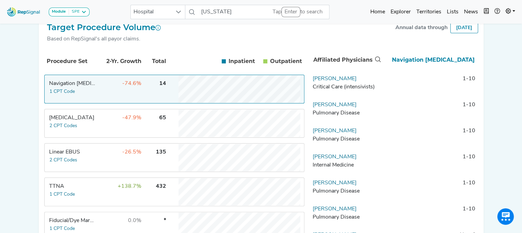
click at [97, 125] on td "-47.9%" at bounding box center [119, 123] width 45 height 27
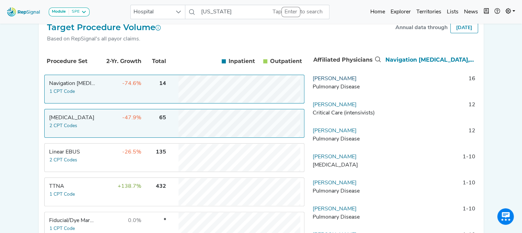
click at [328, 82] on link "[PERSON_NAME]" at bounding box center [335, 78] width 44 height 5
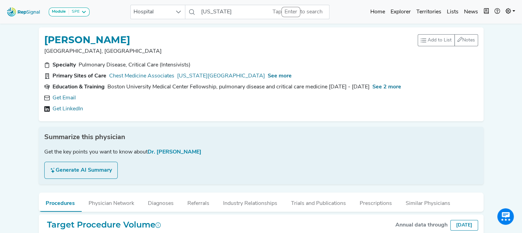
scroll to position [0, 5]
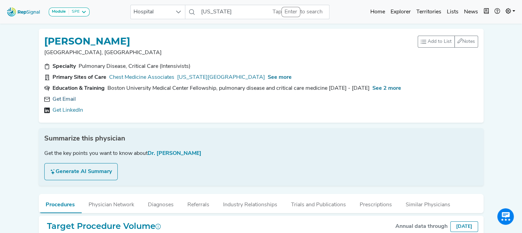
click at [63, 103] on link "Get Email" at bounding box center [64, 99] width 23 height 8
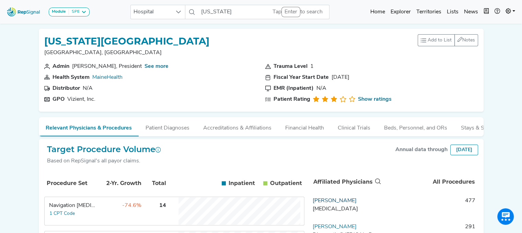
click at [344, 204] on link "[PERSON_NAME]" at bounding box center [335, 200] width 44 height 5
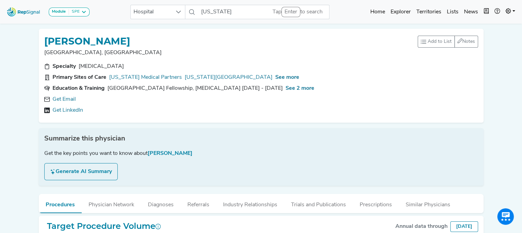
click at [63, 112] on link "Get LinkedIn" at bounding box center [68, 110] width 31 height 8
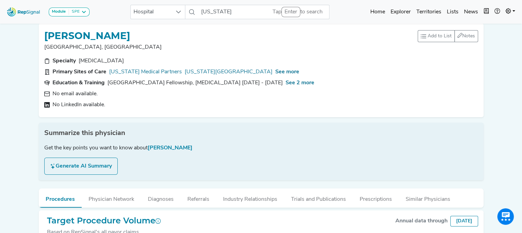
scroll to position [0, 5]
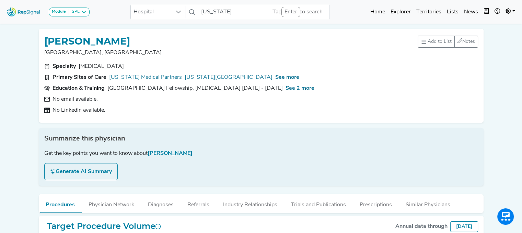
drag, startPoint x: 129, startPoint y: 38, endPoint x: 41, endPoint y: 35, distance: 88.3
click at [44, 35] on div "[PERSON_NAME]" at bounding box center [230, 40] width 373 height 13
copy h1 "[PERSON_NAME]"
click at [185, 78] on link "[US_STATE][GEOGRAPHIC_DATA]" at bounding box center [229, 77] width 88 height 8
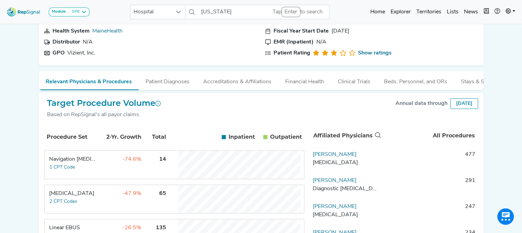
scroll to position [100, 5]
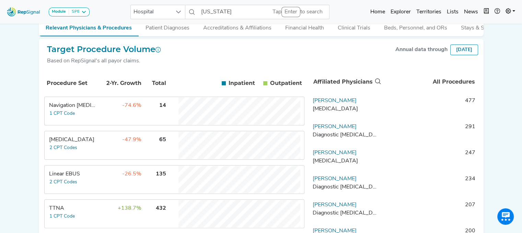
click at [115, 113] on td "-74.6%" at bounding box center [119, 110] width 45 height 27
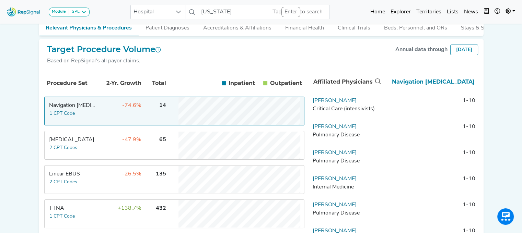
click at [109, 181] on td "-26.5%" at bounding box center [119, 179] width 45 height 27
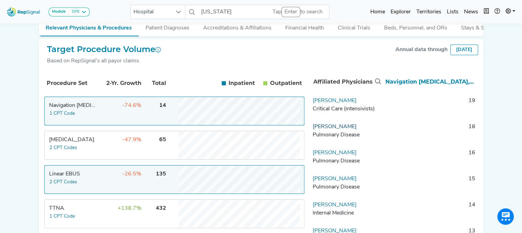
drag, startPoint x: 353, startPoint y: 133, endPoint x: 311, endPoint y: 133, distance: 41.9
click at [311, 133] on td "[PERSON_NAME] Pulmonary Disease" at bounding box center [346, 133] width 72 height 21
click at [313, 130] on link "[PERSON_NAME]" at bounding box center [335, 126] width 44 height 5
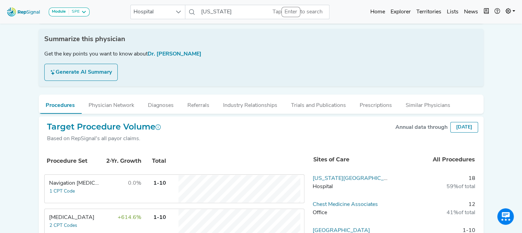
scroll to position [0, 5]
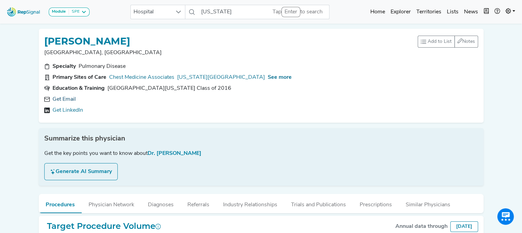
click at [69, 103] on link "Get Email" at bounding box center [64, 99] width 23 height 8
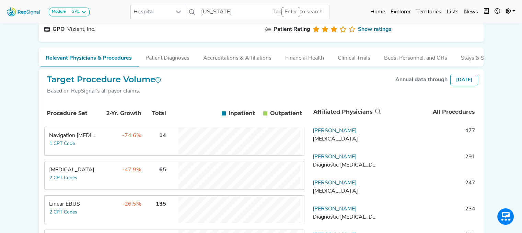
scroll to position [75, 5]
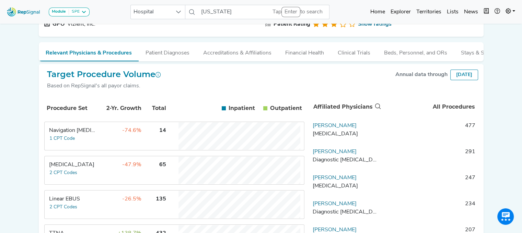
click at [122, 202] on span "-26.5%" at bounding box center [131, 199] width 19 height 5
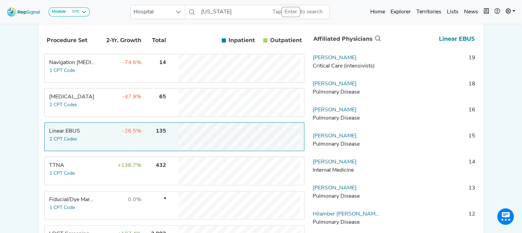
scroll to position [154, 5]
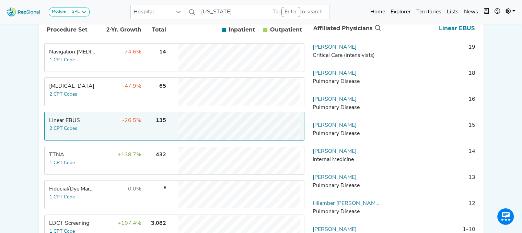
click at [91, 104] on tr "[MEDICAL_DATA] 2 CPT Codes -47.9% 65" at bounding box center [174, 92] width 260 height 29
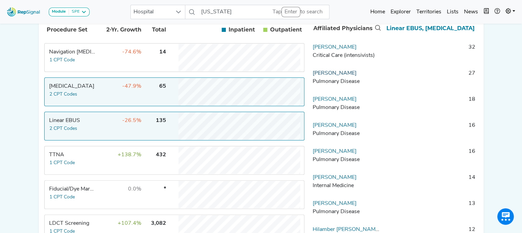
click at [331, 76] on link "[PERSON_NAME]" at bounding box center [335, 73] width 44 height 5
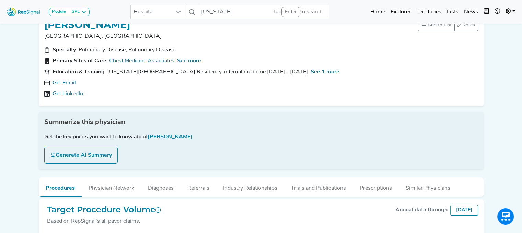
scroll to position [0, 5]
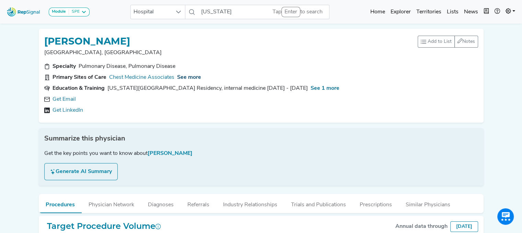
click at [188, 78] on span "See more" at bounding box center [189, 77] width 24 height 5
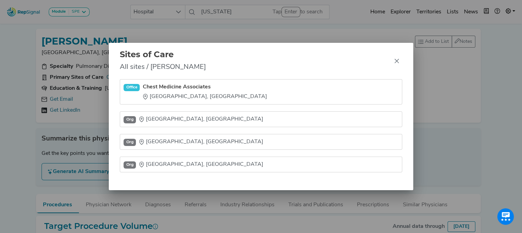
click at [183, 75] on div "Sites of Care All sites / [PERSON_NAME]" at bounding box center [261, 61] width 304 height 37
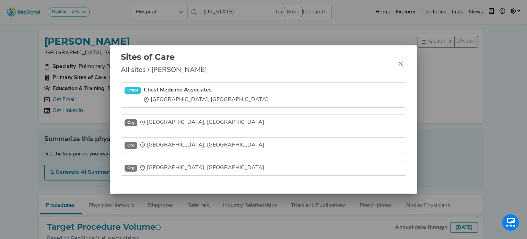
click at [85, 98] on div "Sites of Care All sites / [PERSON_NAME] Office Chest Medicine Associates [GEOGR…" at bounding box center [263, 119] width 527 height 239
click at [73, 100] on div "Sites of Care All sites / [PERSON_NAME] Office Chest Medicine Associates [GEOGR…" at bounding box center [263, 119] width 527 height 239
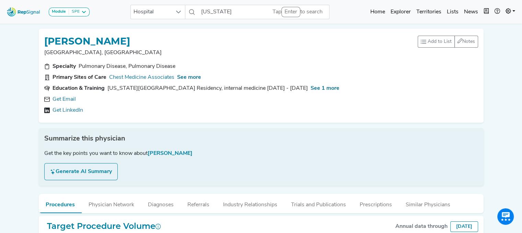
click at [72, 100] on link "Get Email" at bounding box center [64, 99] width 23 height 8
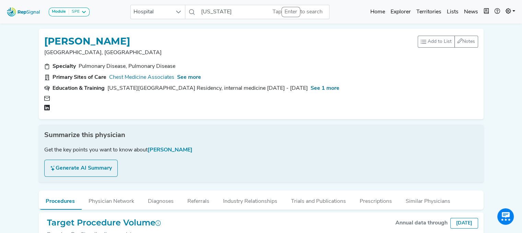
click at [72, 100] on div at bounding box center [104, 98] width 99 height 7
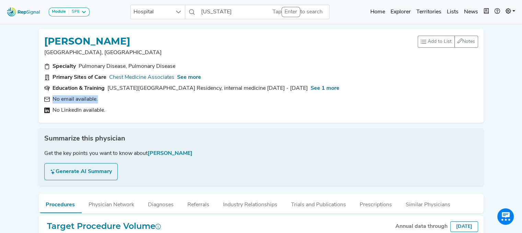
drag, startPoint x: 203, startPoint y: 152, endPoint x: 159, endPoint y: 154, distance: 44.3
click at [159, 154] on div "Get the key points you want to know about [PERSON_NAME]" at bounding box center [261, 154] width 434 height 8
copy span "[PERSON_NAME]"
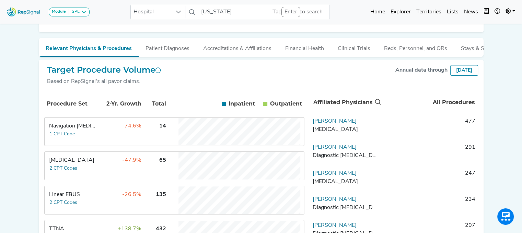
scroll to position [104, 0]
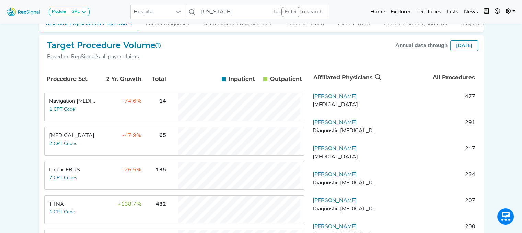
click at [96, 140] on td "[MEDICAL_DATA] 2 CPT Codes" at bounding box center [70, 141] width 51 height 27
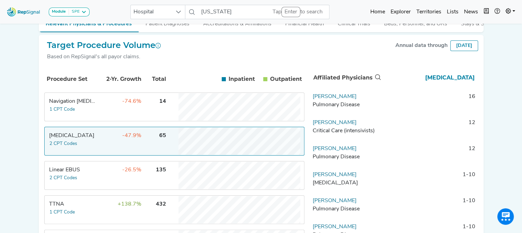
click at [86, 173] on div "Linear EBUS" at bounding box center [72, 170] width 47 height 8
